Goal: Check status

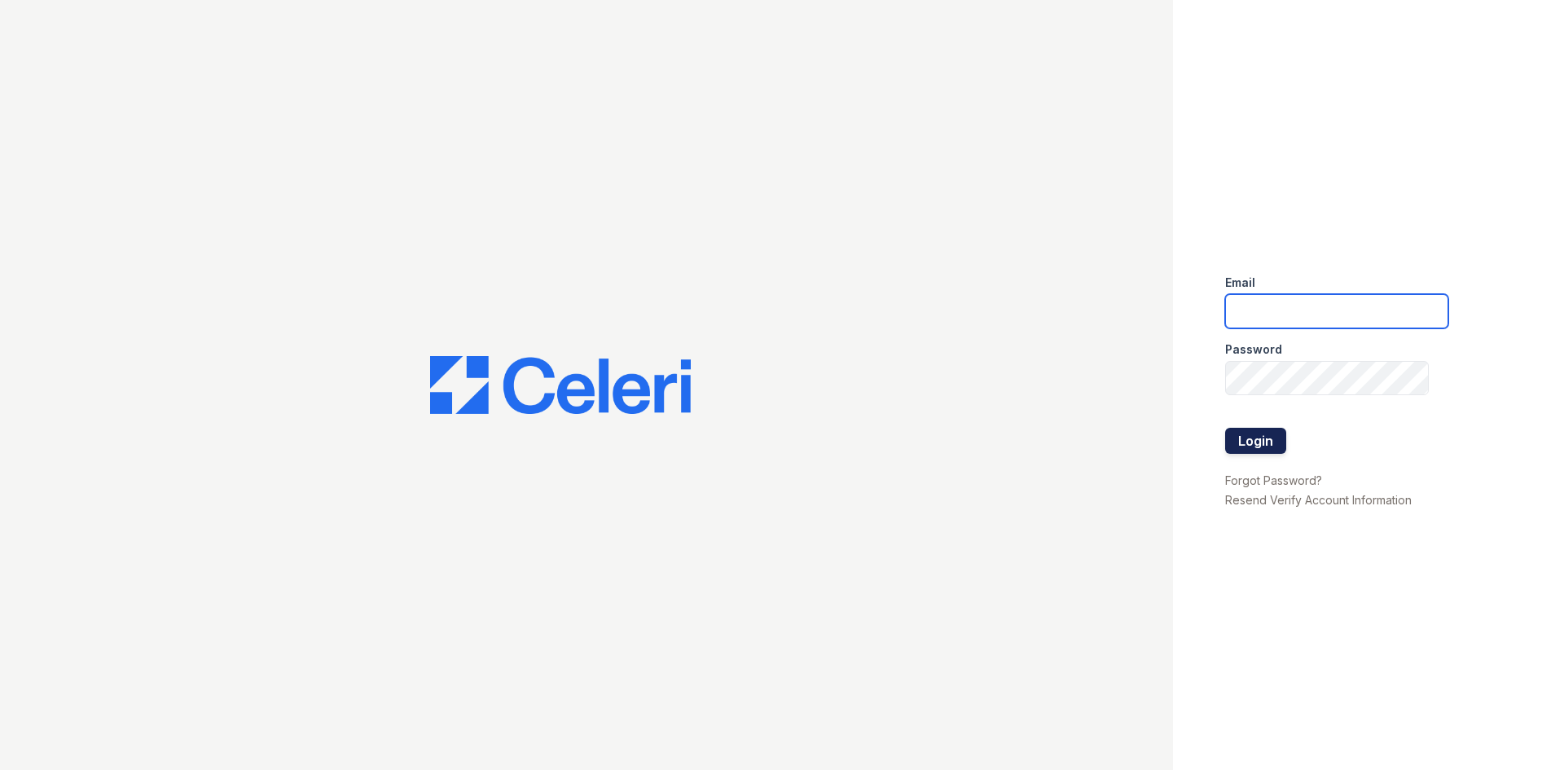
type input "renewowingsmills@trinity-pm.com"
click at [1248, 451] on button "Login" at bounding box center [1255, 441] width 61 height 26
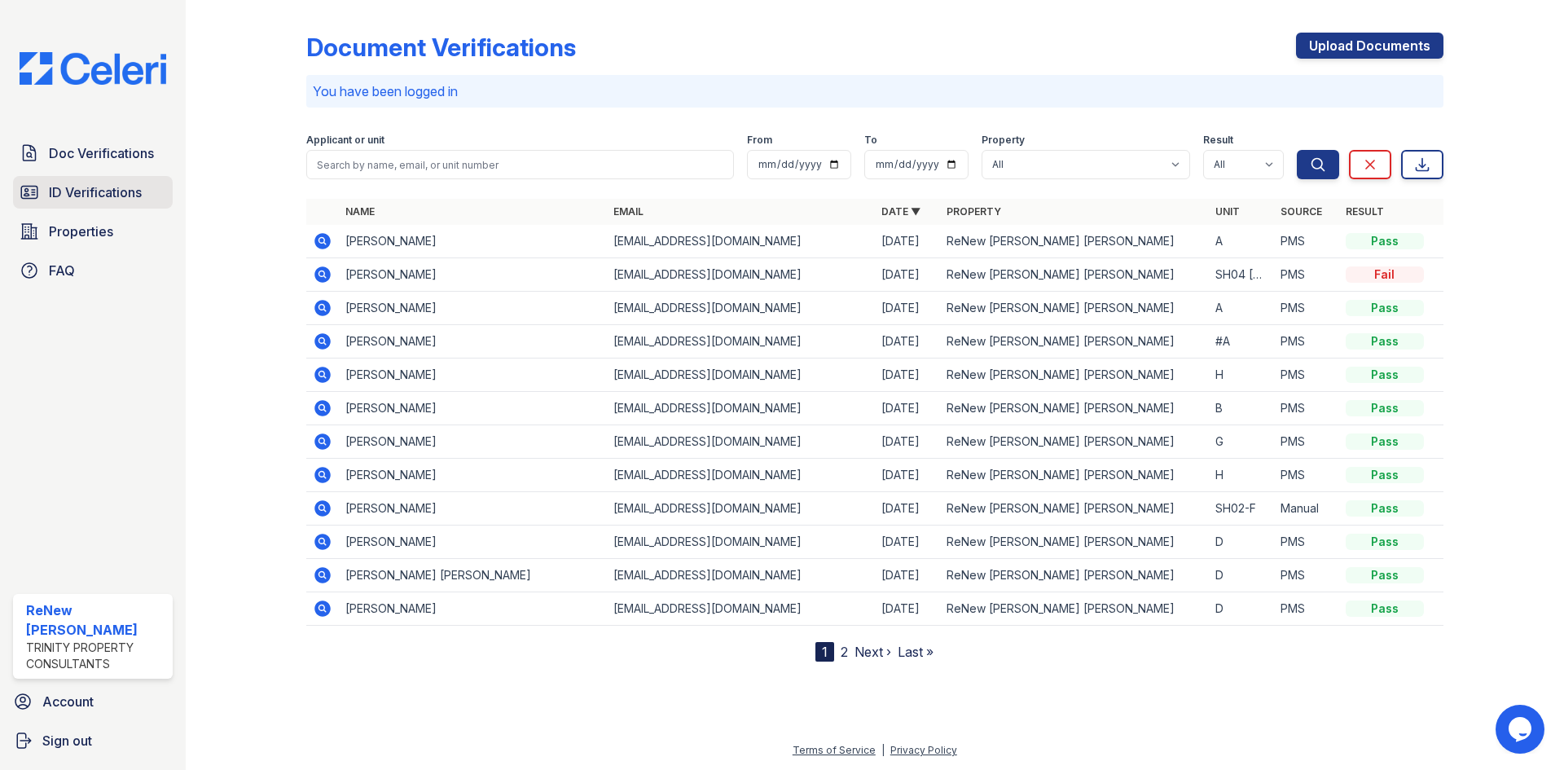
click at [94, 194] on span "ID Verifications" at bounding box center [95, 192] width 93 height 20
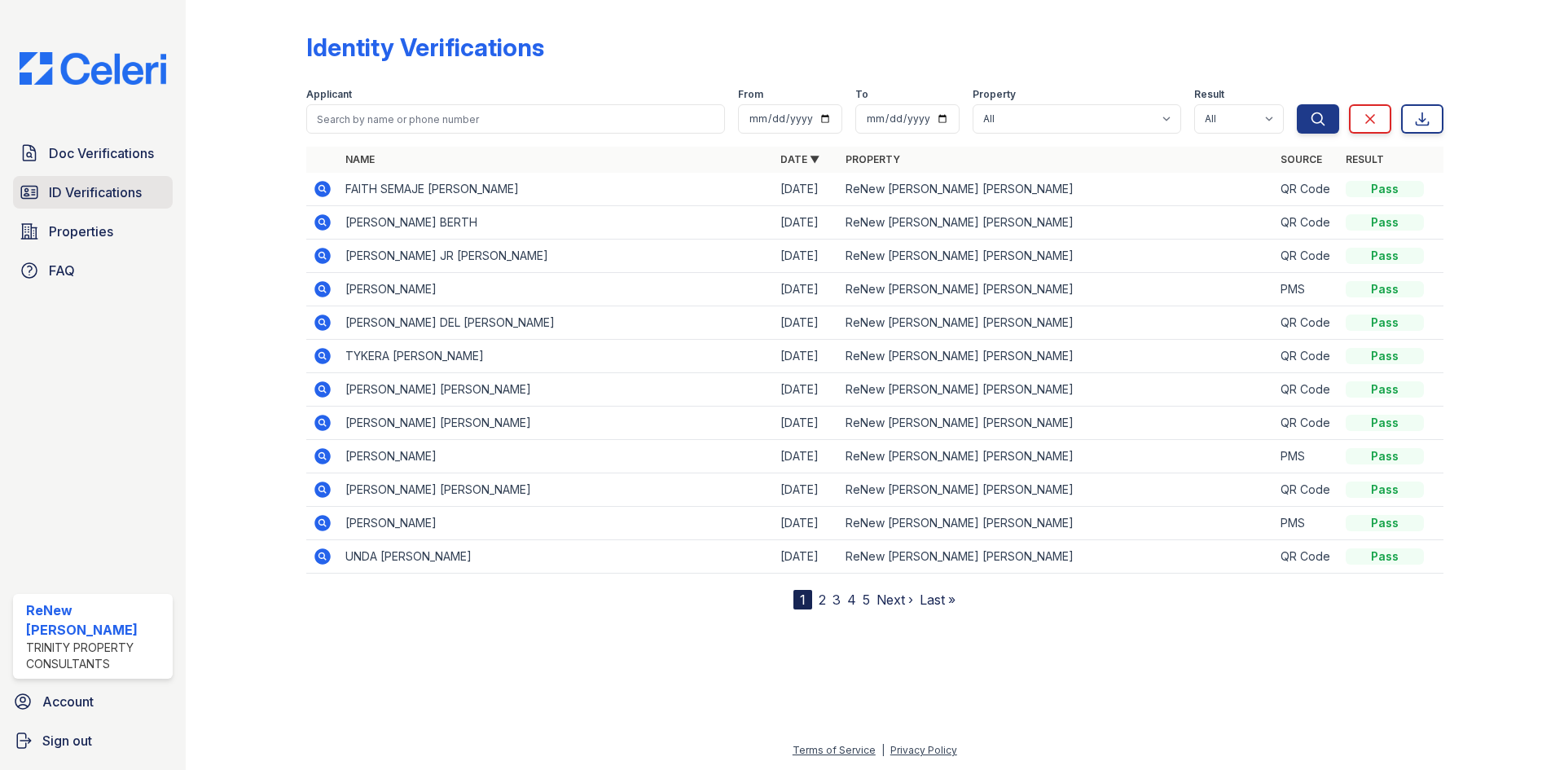
click at [73, 187] on span "ID Verifications" at bounding box center [95, 192] width 93 height 20
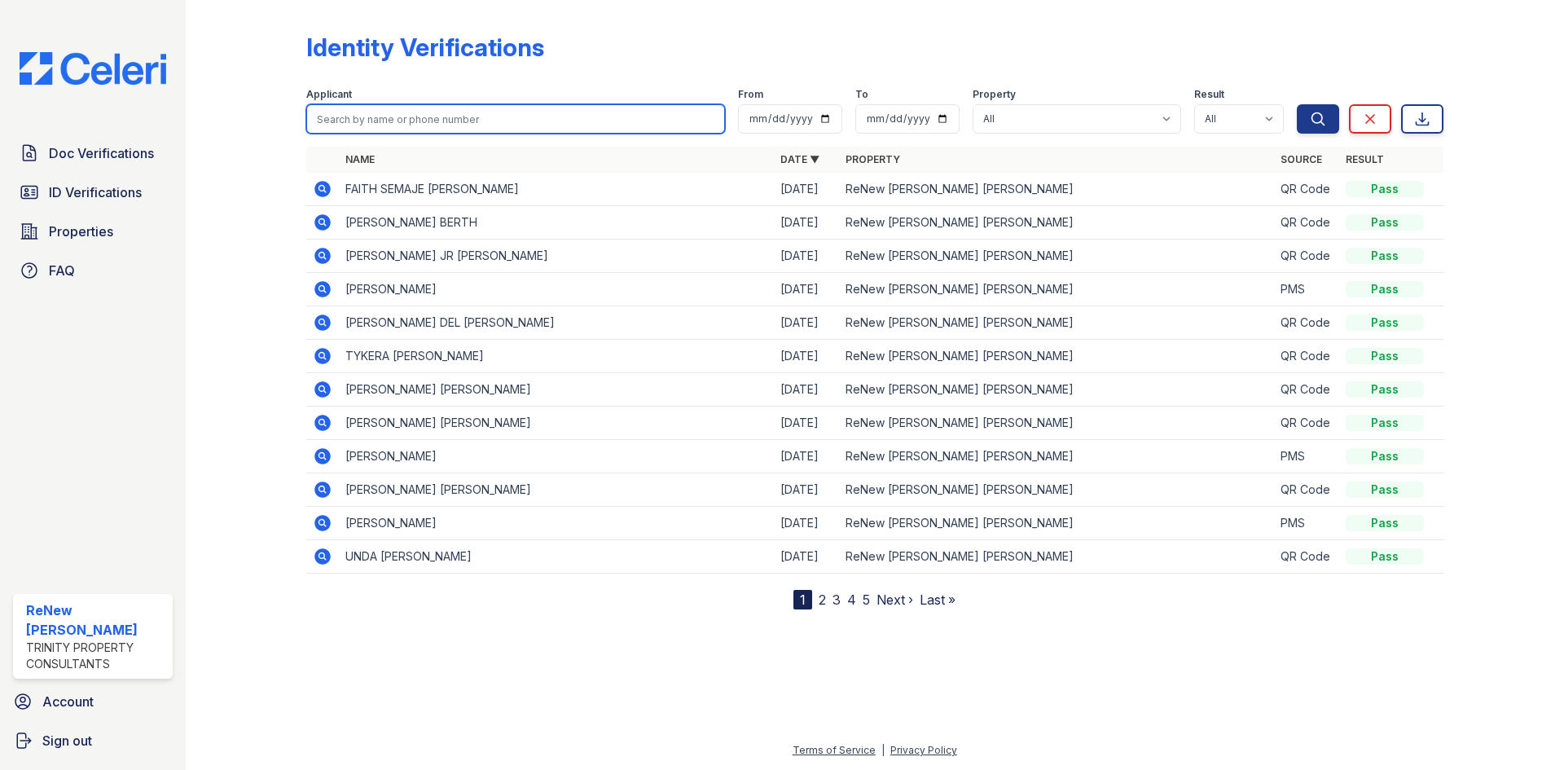
click at [372, 118] on input "search" at bounding box center [515, 118] width 419 height 29
type input "olinda"
click at [1297, 104] on button "Search" at bounding box center [1318, 118] width 42 height 29
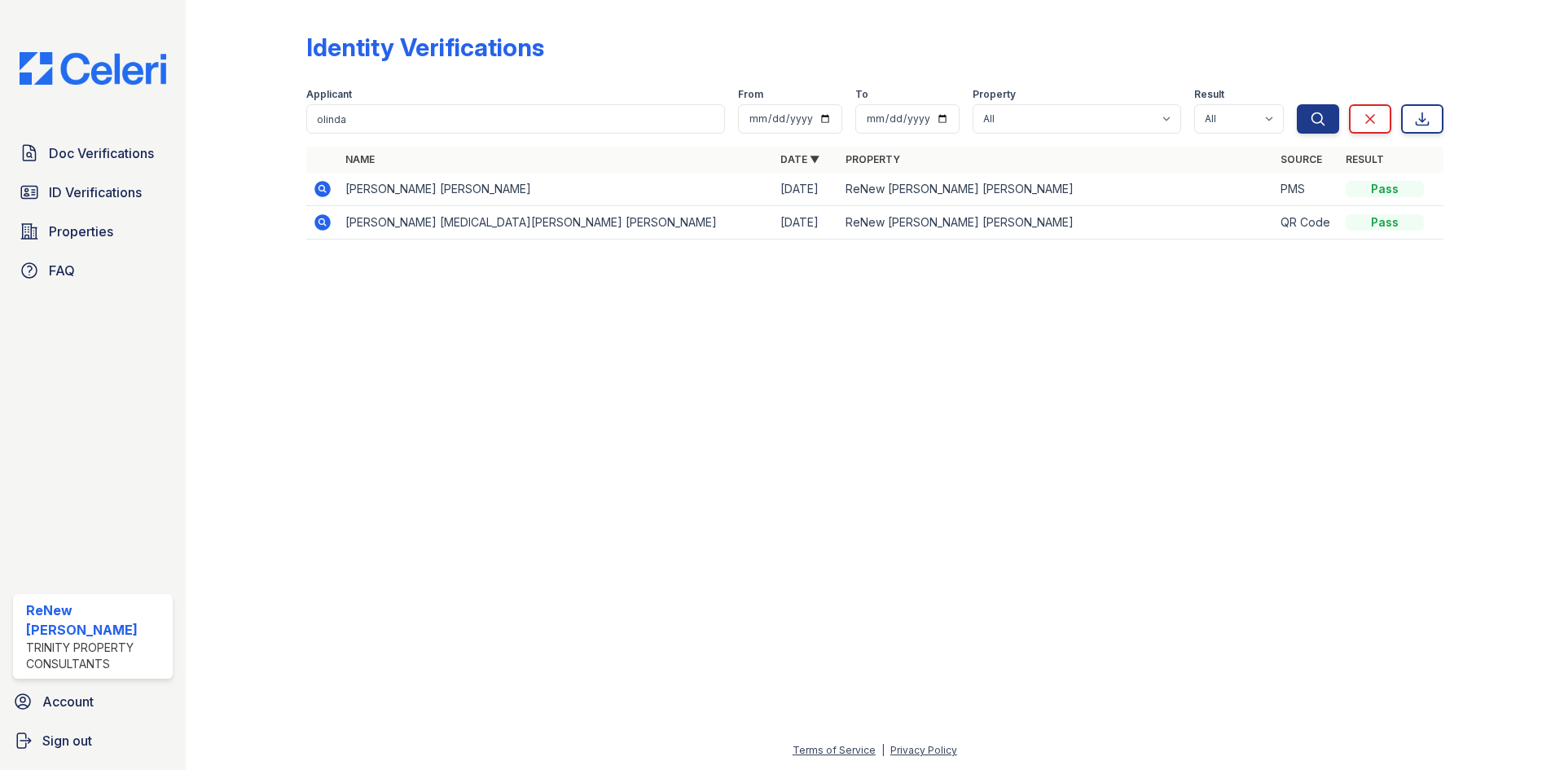
click at [319, 194] on icon at bounding box center [322, 189] width 16 height 16
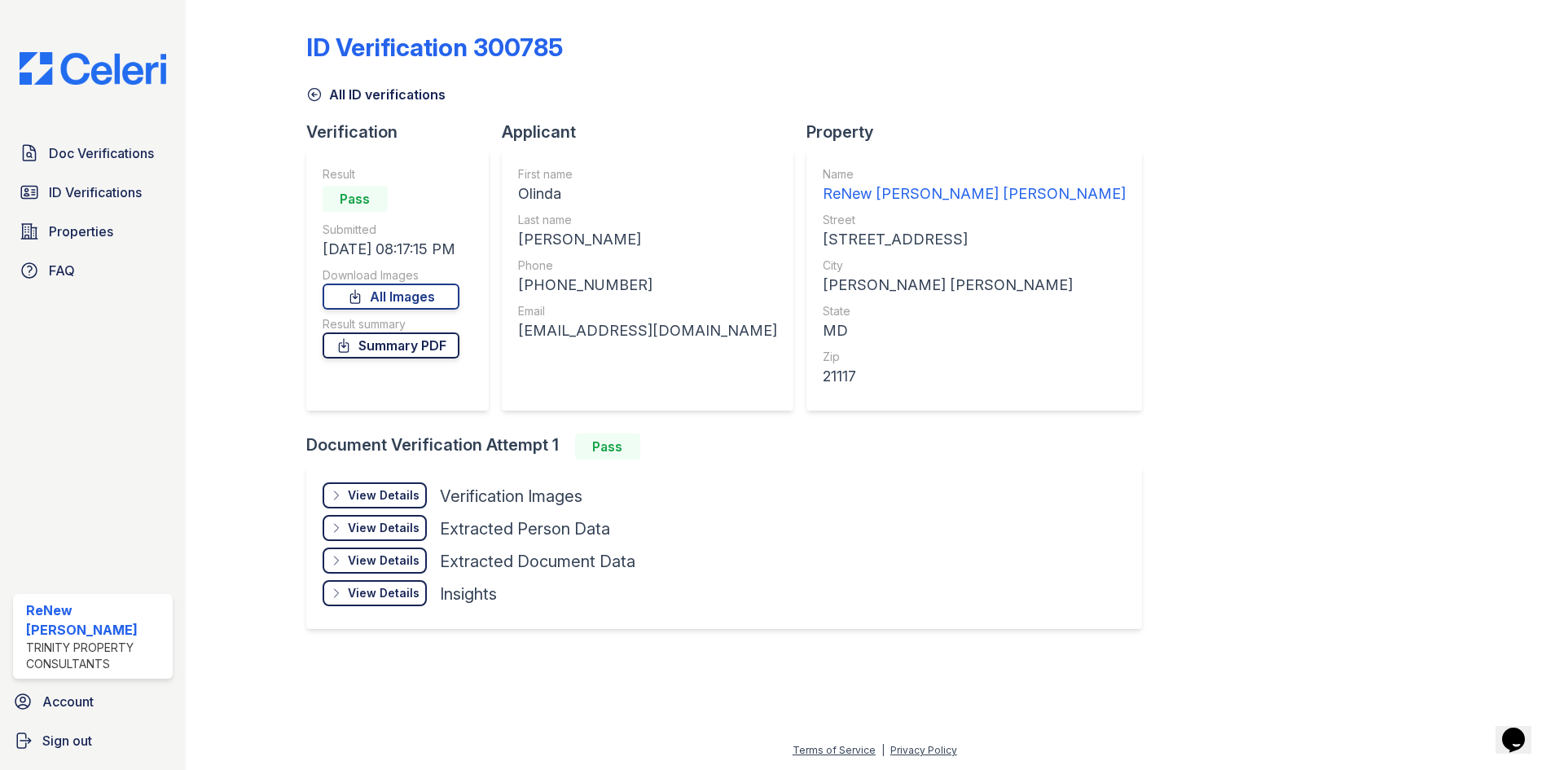
click at [386, 350] on link "Summary PDF" at bounding box center [391, 345] width 137 height 26
